Goal: Information Seeking & Learning: Learn about a topic

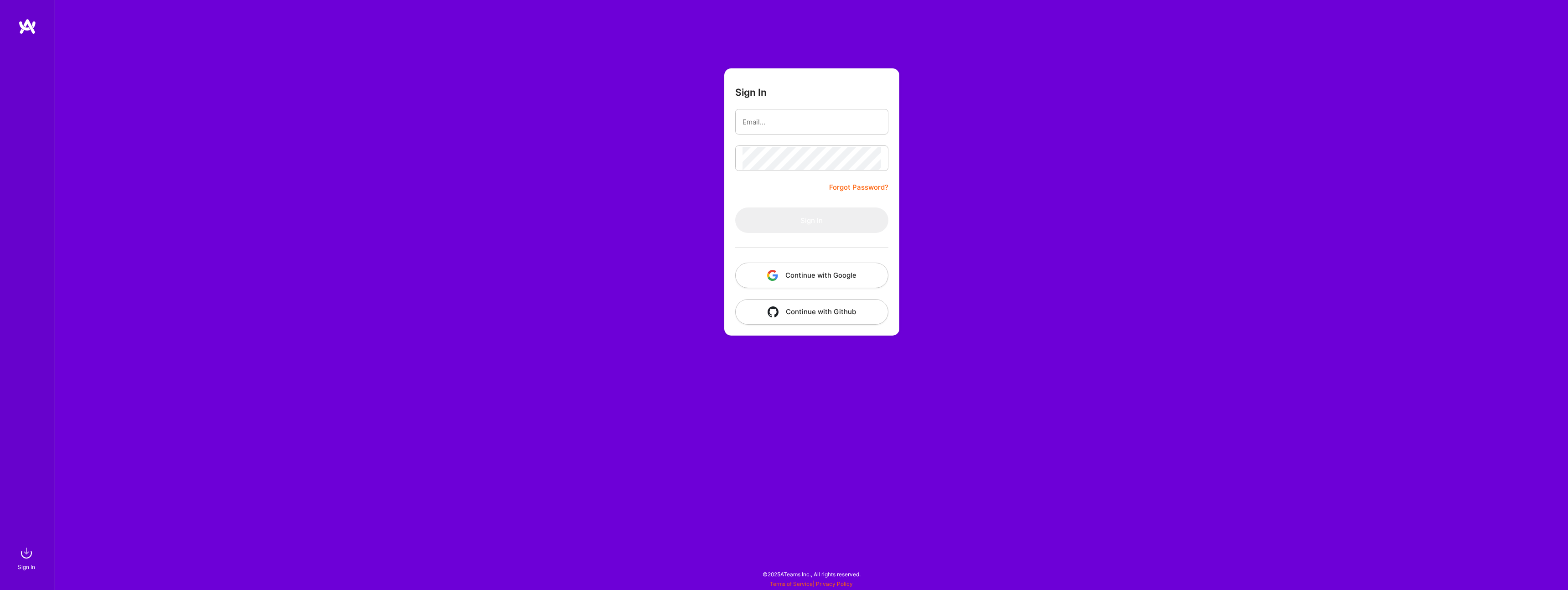
click at [780, 274] on button "Continue with Google" at bounding box center [812, 275] width 153 height 26
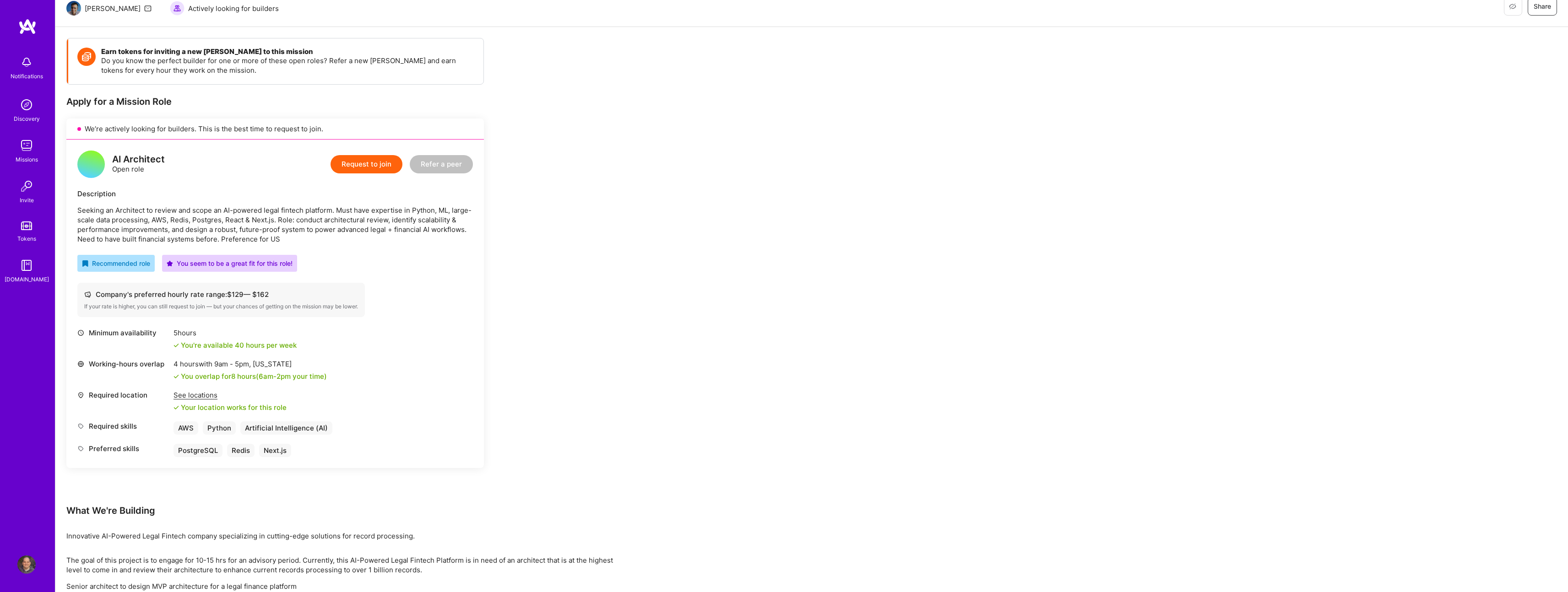
scroll to position [101, 0]
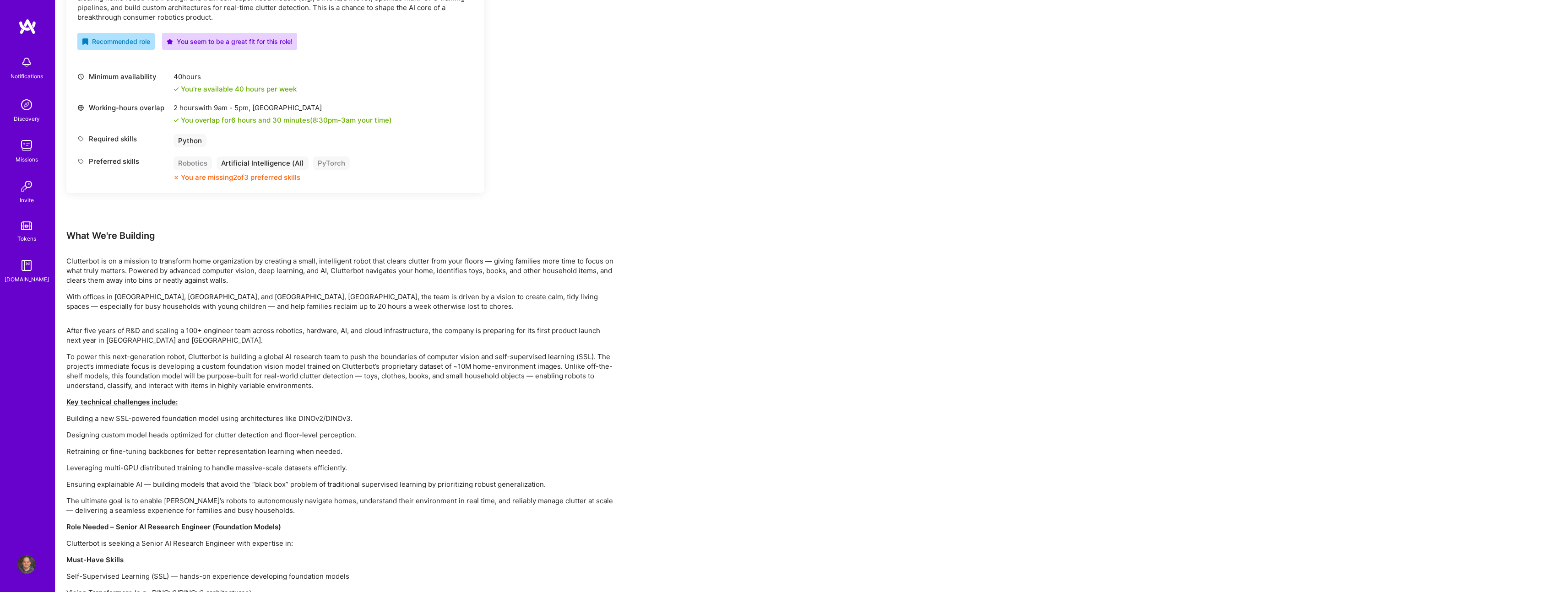
scroll to position [381, 0]
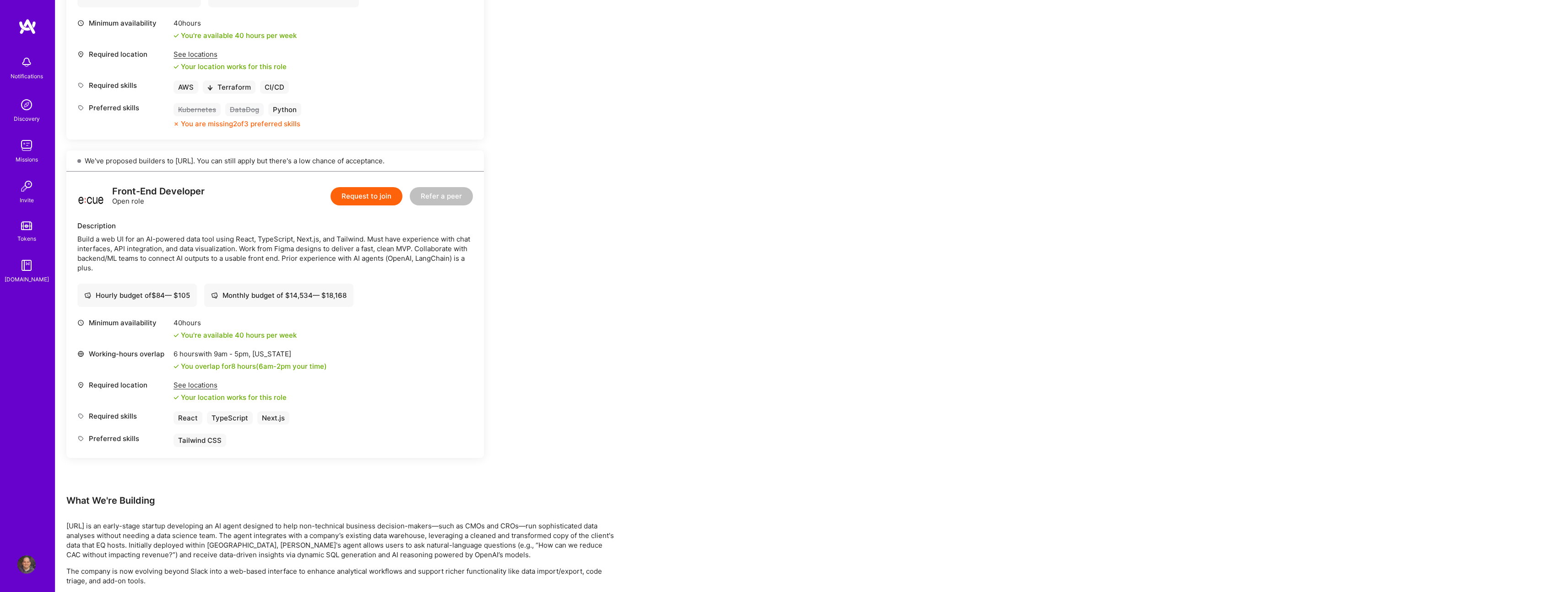
scroll to position [318, 0]
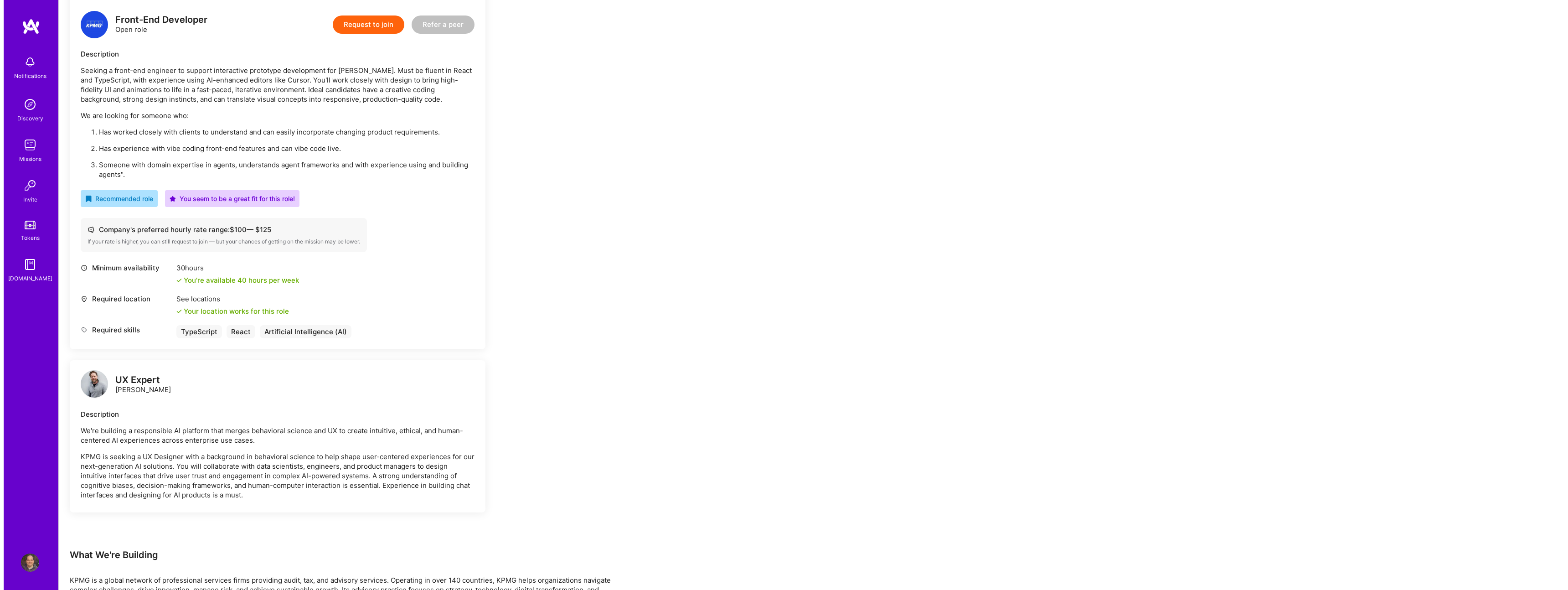
scroll to position [269, 0]
